Goal: Use online tool/utility: Utilize a website feature to perform a specific function

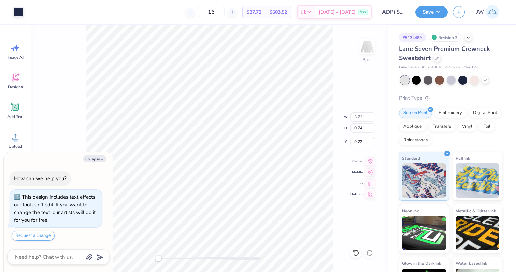
type textarea "x"
type input "13.74"
type textarea "x"
type input "12.72"
type input "5.90"
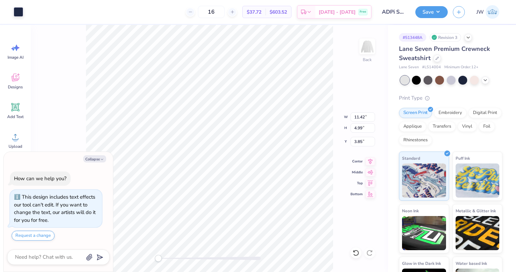
type input "3.18"
type textarea "x"
type input "2.23"
type textarea "x"
type input "8.78"
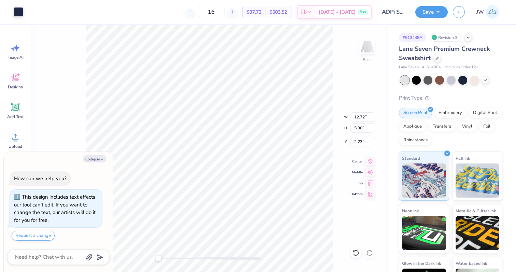
type textarea "x"
type input "10.81"
type input "4.58"
type input "2.53"
type textarea "x"
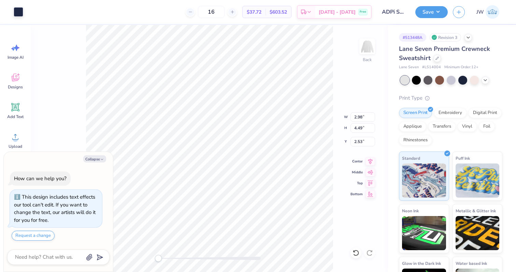
type input "3.38"
type input "5.10"
type input "2.23"
click at [219, 189] on li "Group" at bounding box center [206, 188] width 54 height 13
type textarea "x"
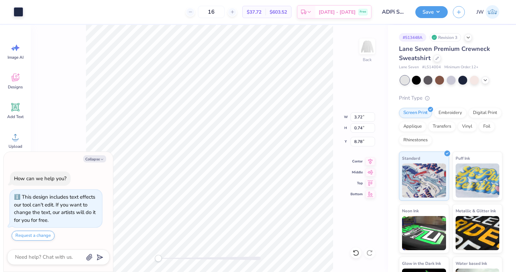
type input "8.14"
type textarea "x"
type input "3.00"
click at [416, 12] on button "Save" at bounding box center [432, 11] width 32 height 12
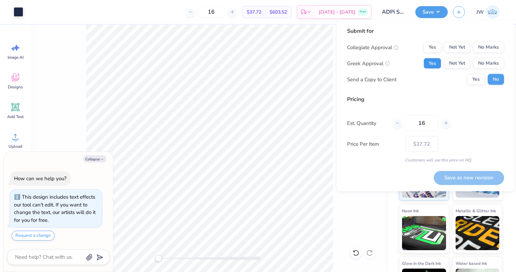
click at [433, 63] on button "Yes" at bounding box center [433, 63] width 18 height 11
click at [497, 51] on button "No Marks" at bounding box center [488, 47] width 31 height 11
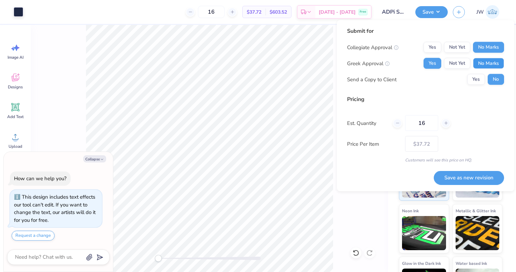
click at [494, 60] on button "No Marks" at bounding box center [488, 63] width 31 height 11
click at [481, 176] on button "Save as new revision" at bounding box center [469, 178] width 70 height 14
type textarea "x"
type input "– –"
type textarea "x"
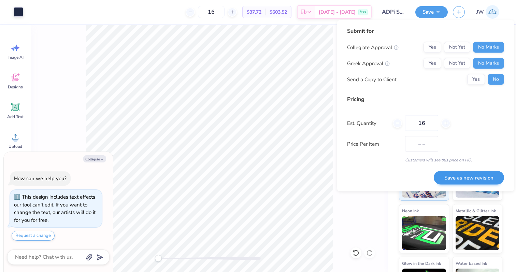
type input "$37.72"
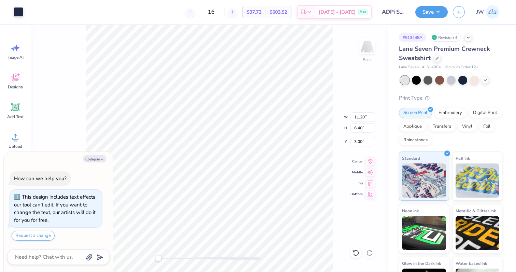
type textarea "x"
type input "4.61"
type textarea "x"
type input "3.56"
type input "5.36"
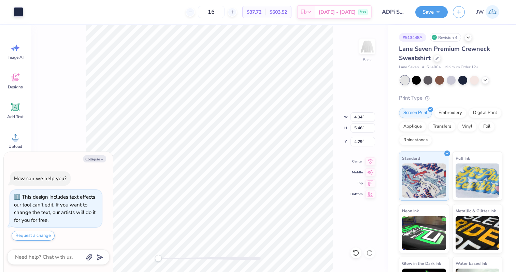
type textarea "x"
type input "3.56"
type input "5.36"
click at [424, 1] on div "Save JW" at bounding box center [466, 12] width 101 height 24
click at [425, 12] on button "Save" at bounding box center [432, 11] width 32 height 12
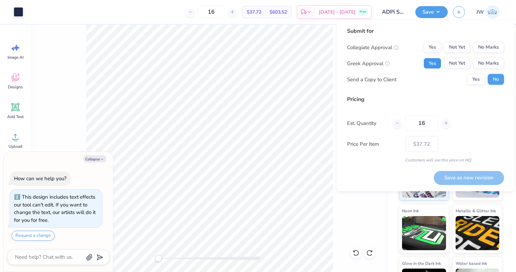
click at [438, 60] on button "Yes" at bounding box center [433, 63] width 18 height 11
click at [491, 65] on button "No Marks" at bounding box center [488, 63] width 31 height 11
click at [489, 44] on button "No Marks" at bounding box center [488, 47] width 31 height 11
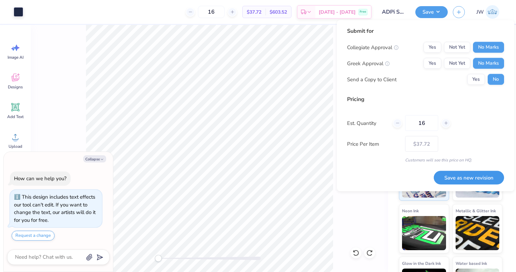
click at [488, 183] on button "Save as new revision" at bounding box center [469, 178] width 70 height 14
type textarea "x"
type input "– –"
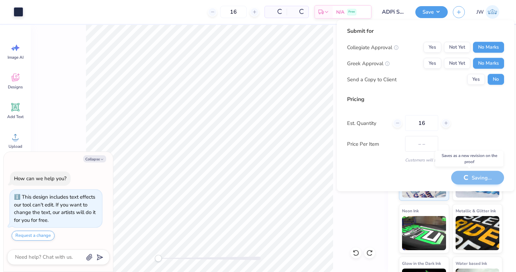
type textarea "x"
type input "$37.72"
type textarea "x"
